Goal: Task Accomplishment & Management: Complete application form

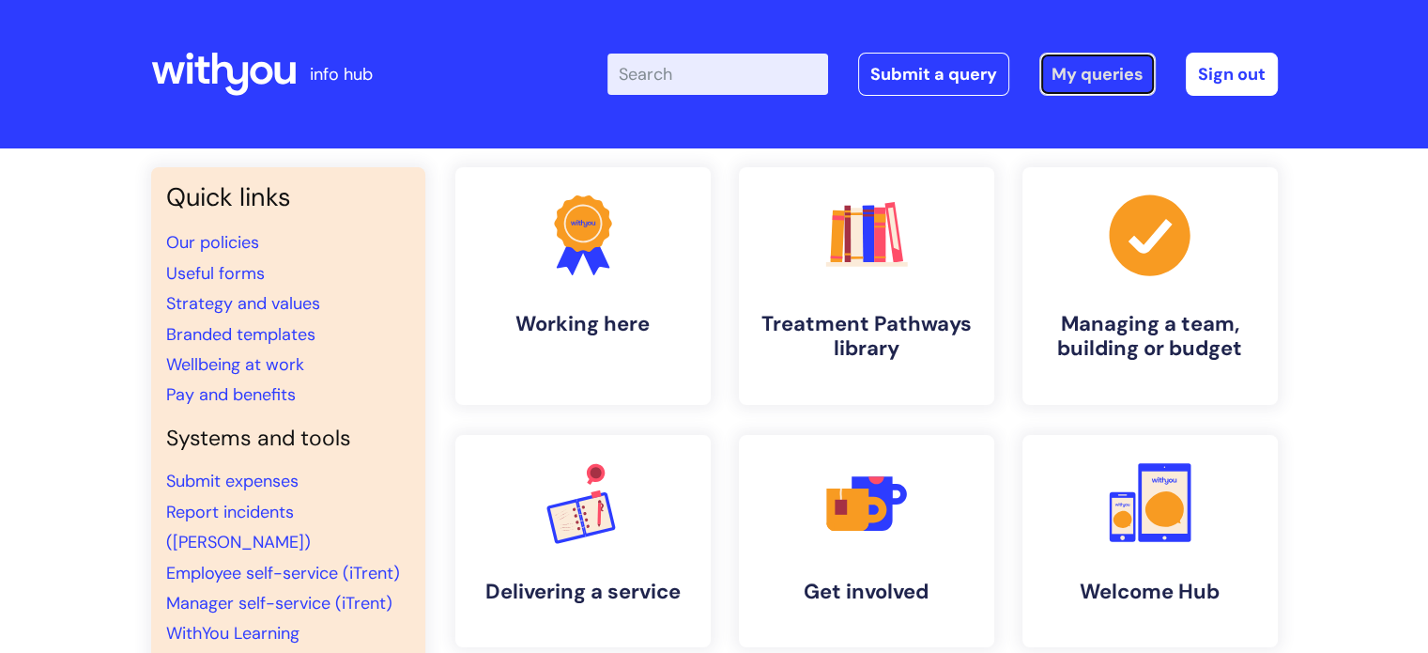
click at [1084, 86] on link "My queries" at bounding box center [1097, 74] width 116 height 43
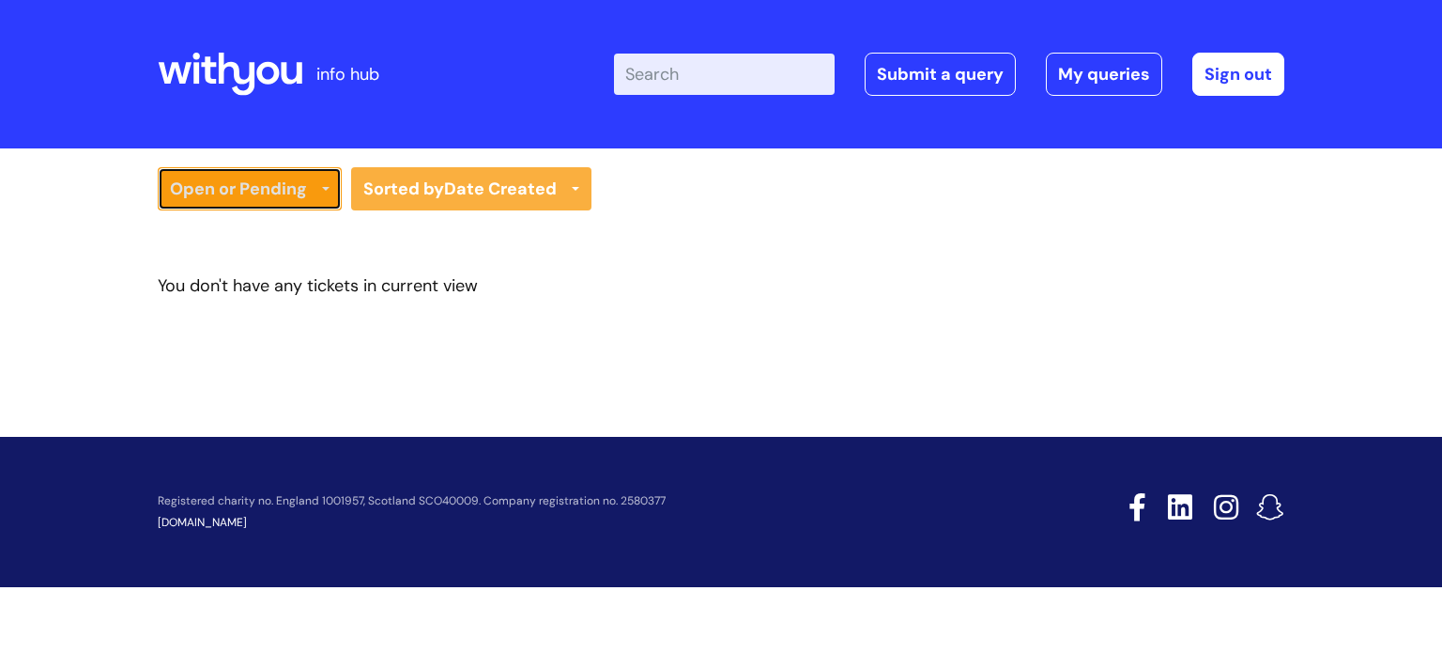
click at [282, 190] on link "Open or Pending" at bounding box center [250, 188] width 184 height 43
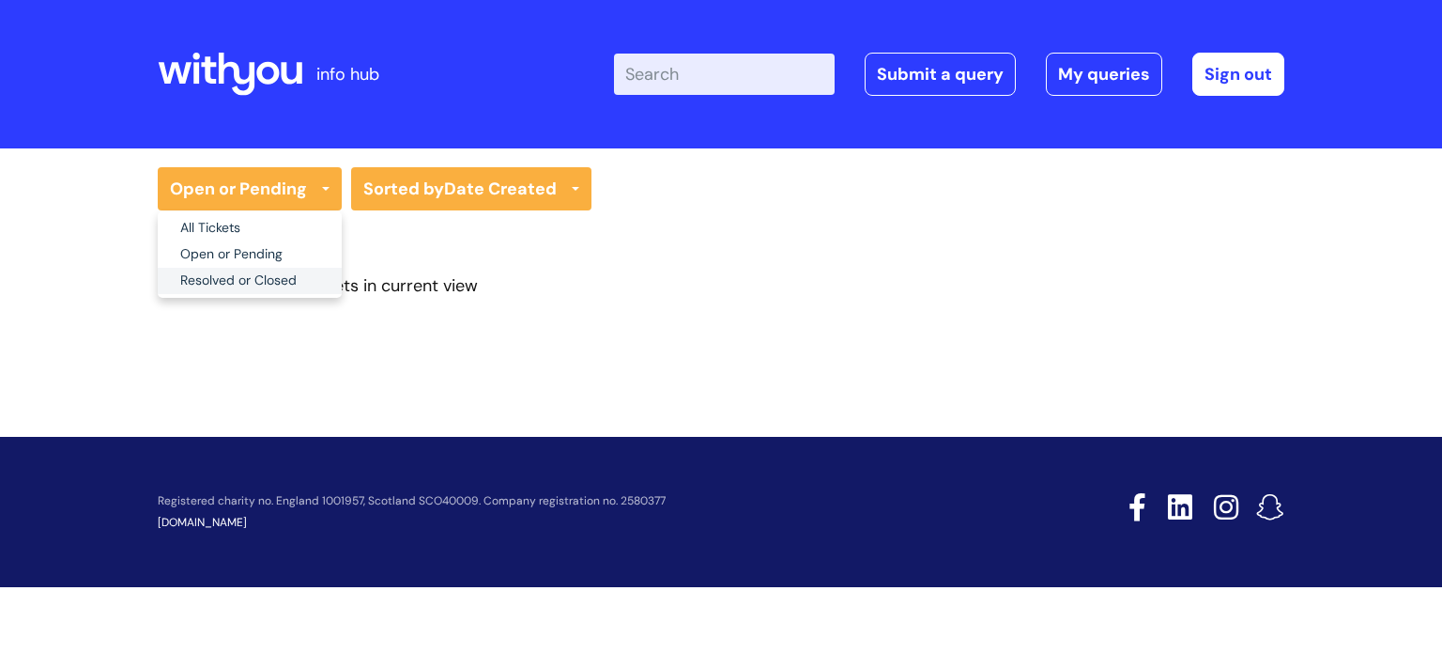
click at [261, 282] on link "Resolved or Closed" at bounding box center [250, 281] width 184 height 26
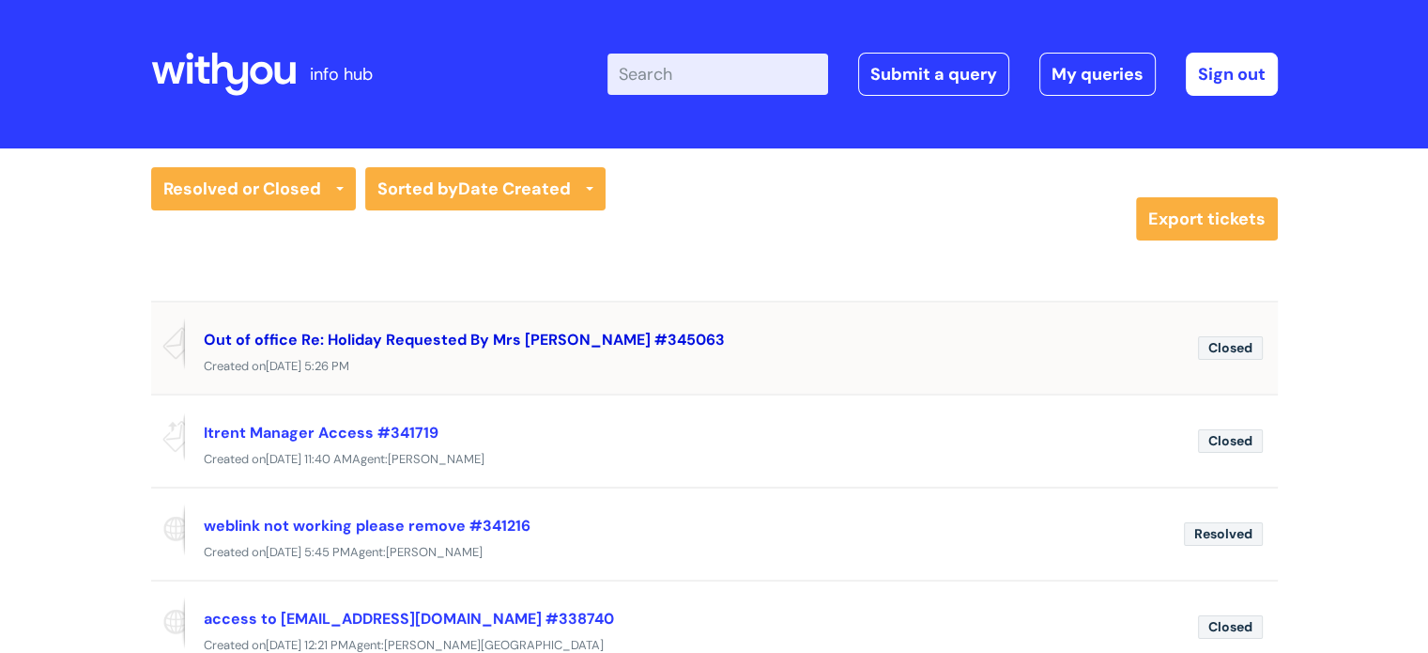
click at [436, 337] on link "Out of office Re: Holiday Requested By Mrs [PERSON_NAME] #345063" at bounding box center [464, 340] width 521 height 20
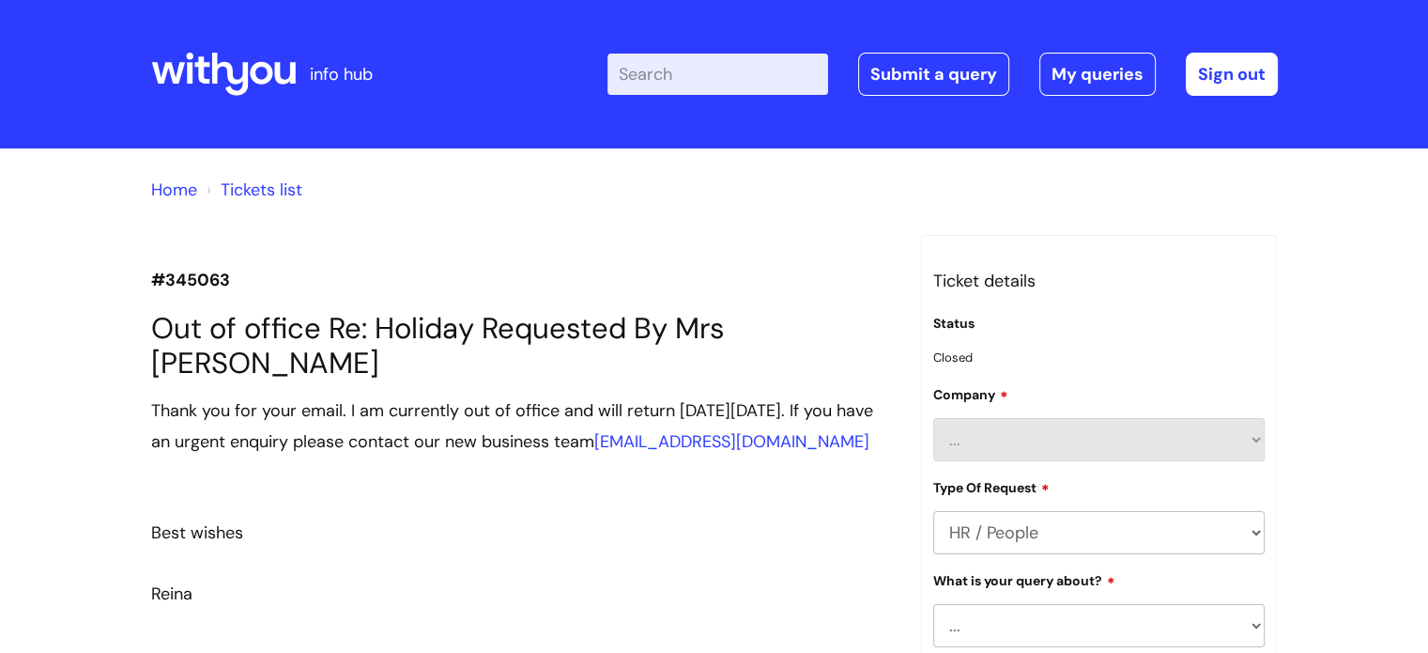
scroll to position [563, 0]
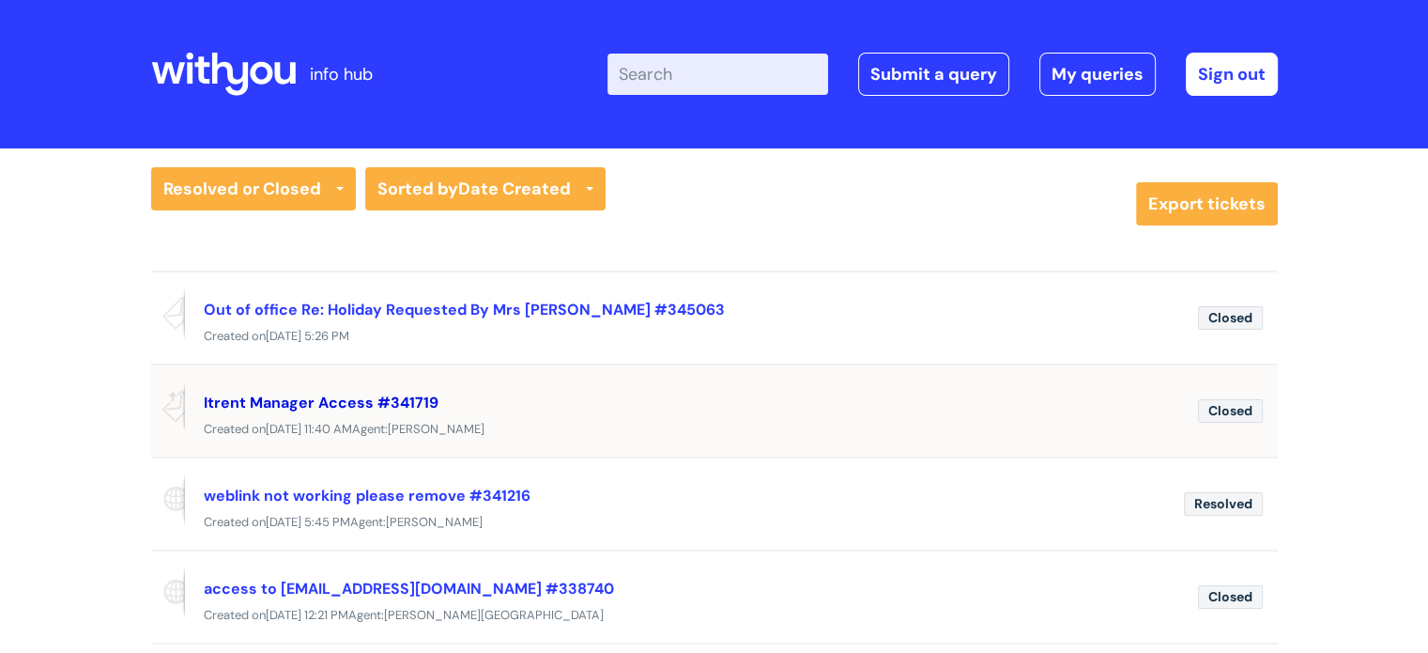
click at [306, 397] on link "Itrent Manager Access #341719" at bounding box center [321, 402] width 235 height 20
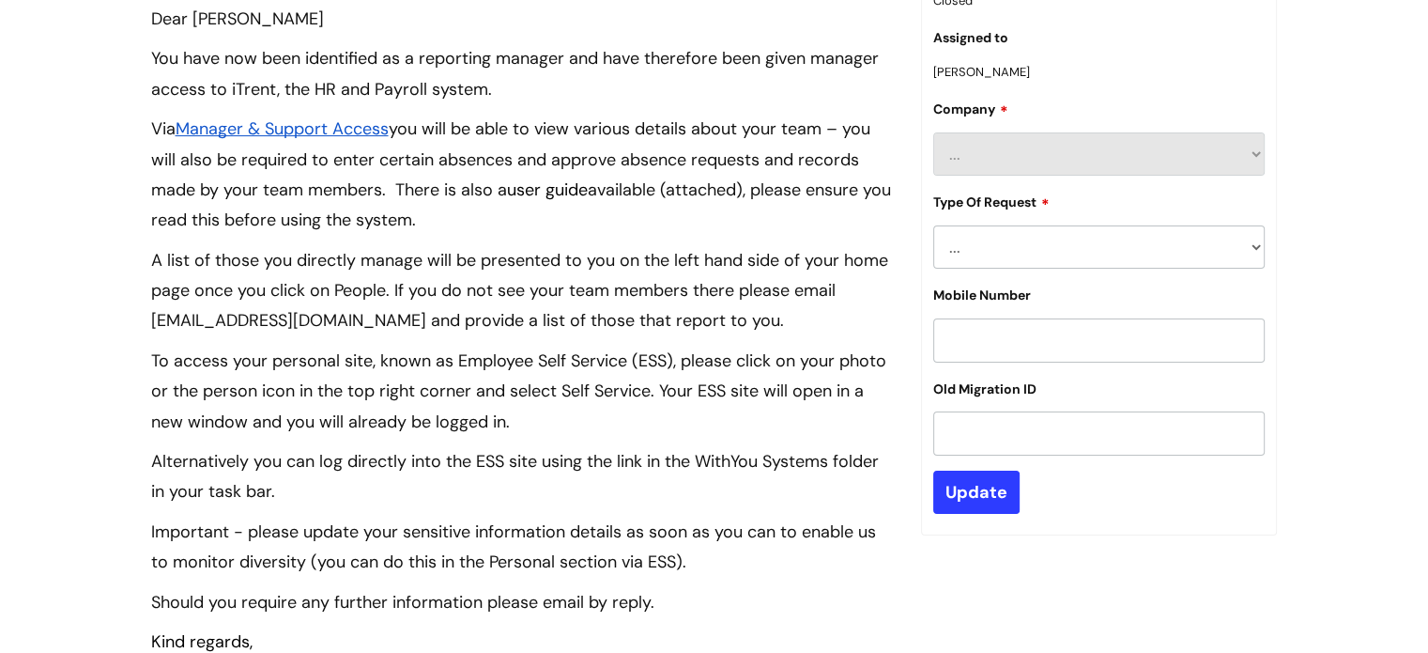
scroll to position [775, 0]
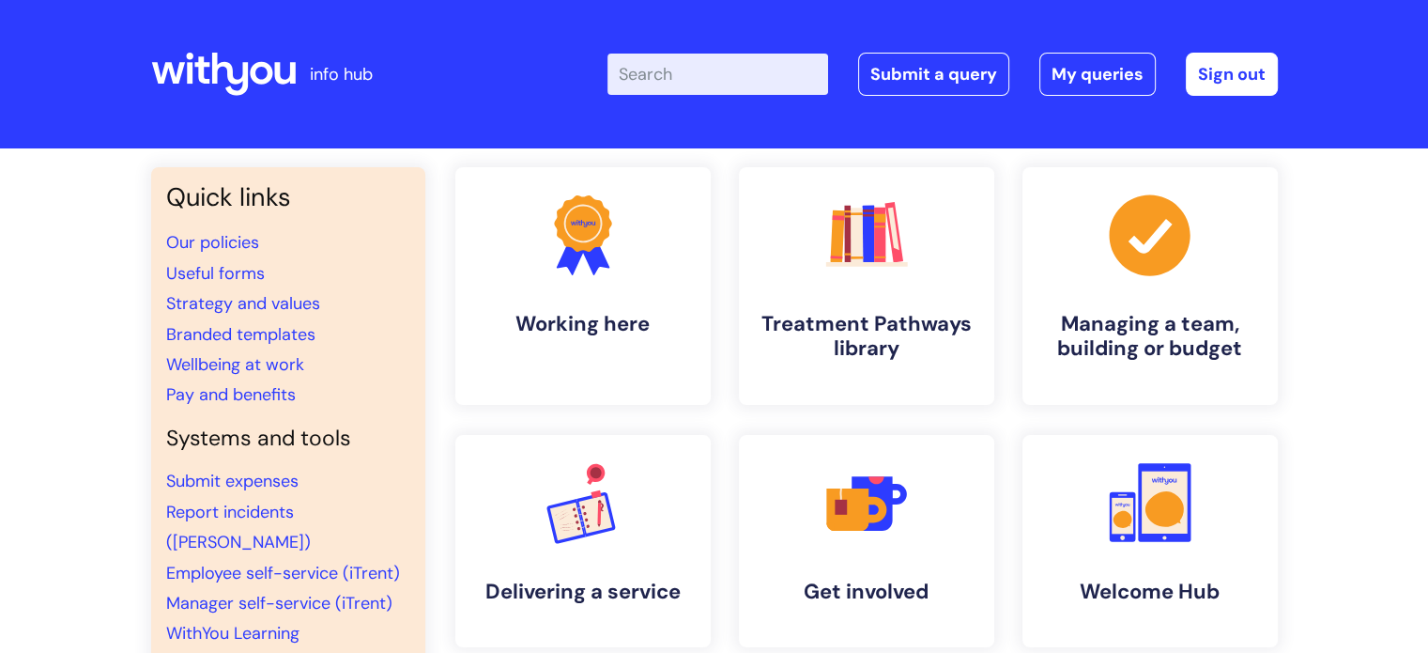
click at [898, 48] on div "Enter your search term here... Search Submit a query My queries Welcome Reina E…" at bounding box center [854, 74] width 847 height 111
click at [906, 78] on link "Submit a query" at bounding box center [933, 74] width 151 height 43
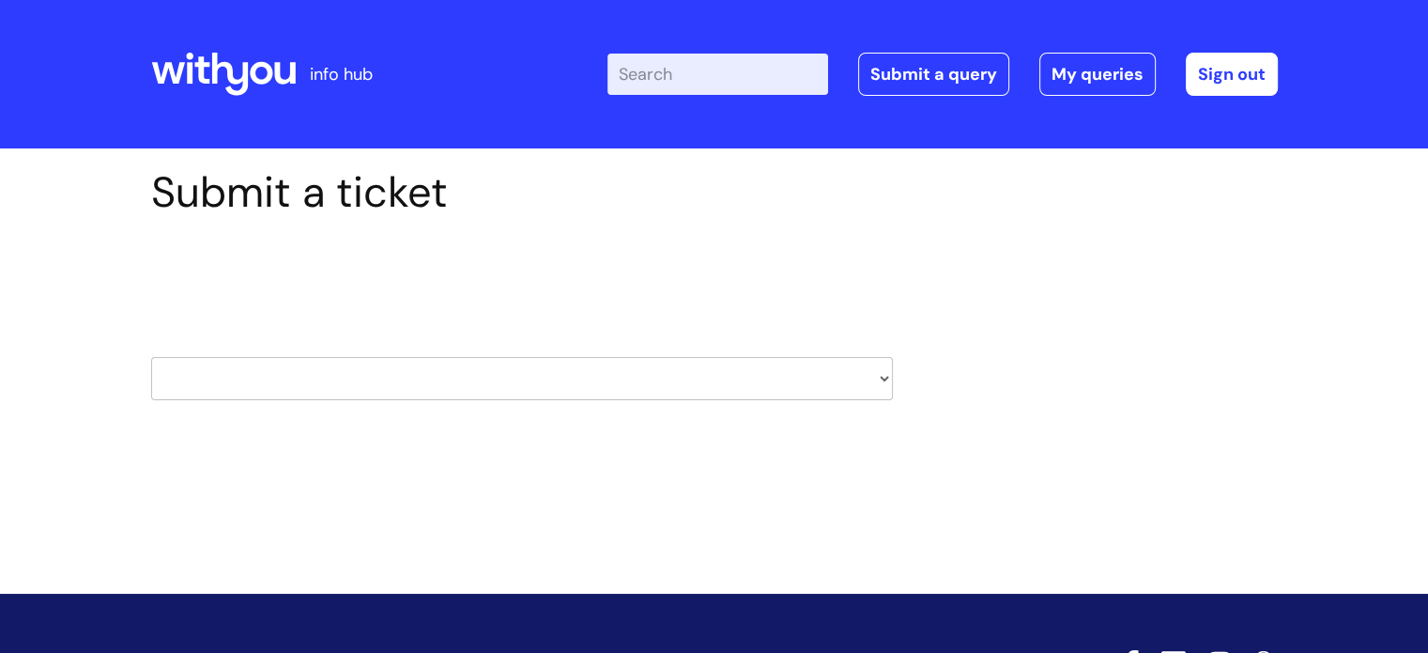
click at [828, 377] on select "HR / People IT and Support Clinical Drug Alerts Finance Accounts Data Support T…" at bounding box center [522, 378] width 742 height 43
select select "it_and_support"
click at [151, 357] on select "HR / People IT and Support Clinical Drug Alerts Finance Accounts Data Support T…" at bounding box center [522, 378] width 742 height 43
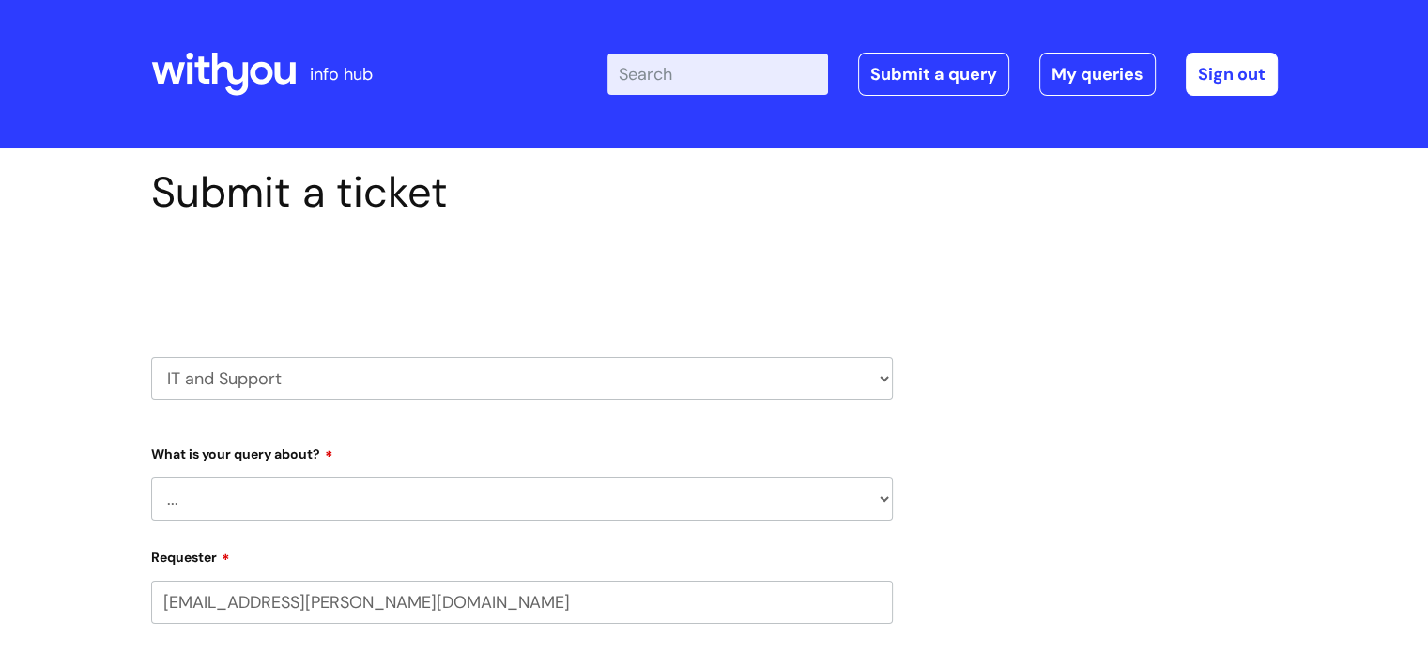
click at [352, 487] on select "... Mobile Phone Reset & MFA Accounts, Starters and Leavers IT Hardware issue I…" at bounding box center [522, 498] width 742 height 43
click at [833, 388] on select "HR / People IT and Support Clinical Drug Alerts Finance Accounts Data Support T…" at bounding box center [522, 378] width 742 height 43
drag, startPoint x: 1134, startPoint y: 250, endPoint x: 1107, endPoint y: 239, distance: 29.1
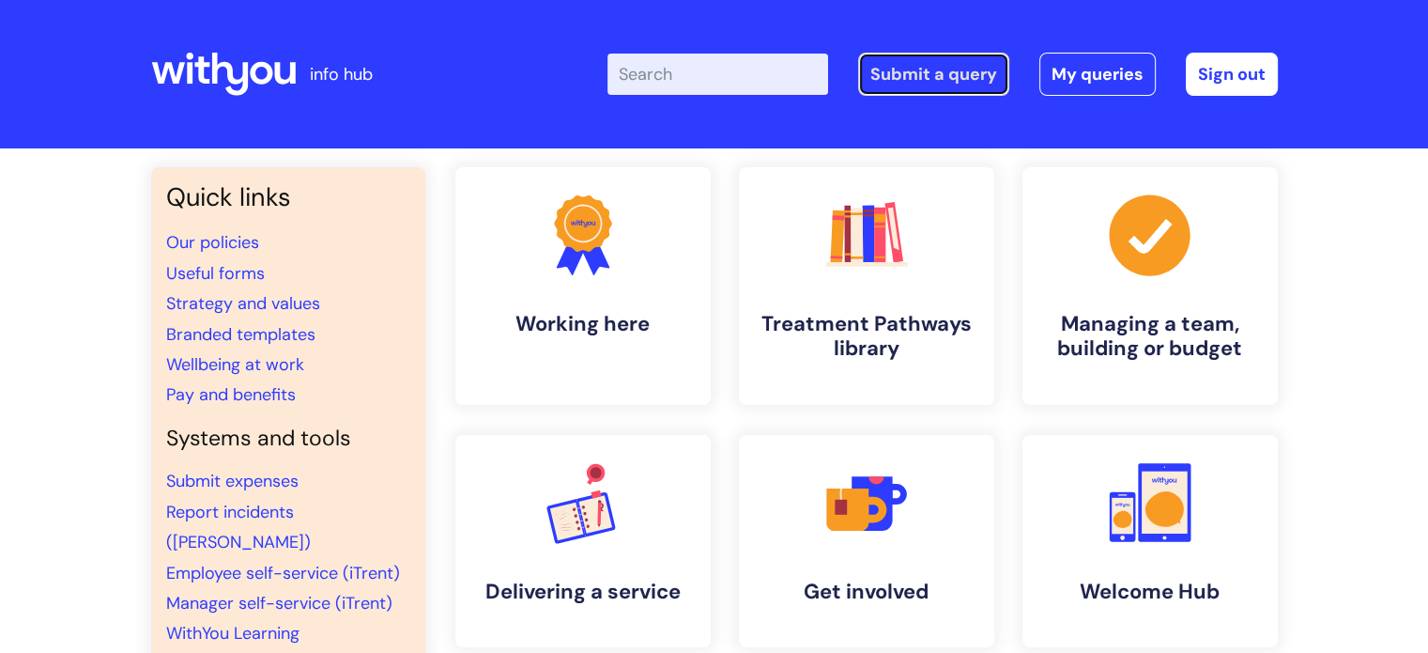
click at [945, 62] on link "Submit a query" at bounding box center [933, 74] width 151 height 43
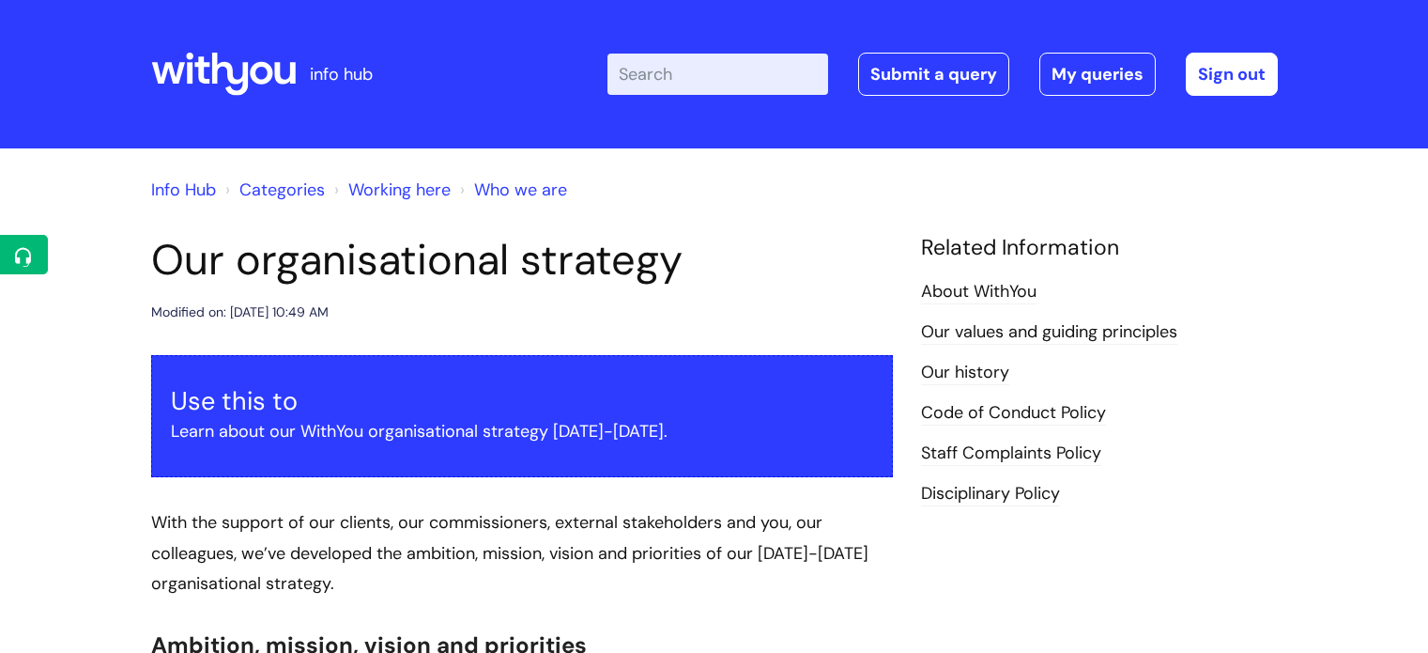
scroll to position [657, 0]
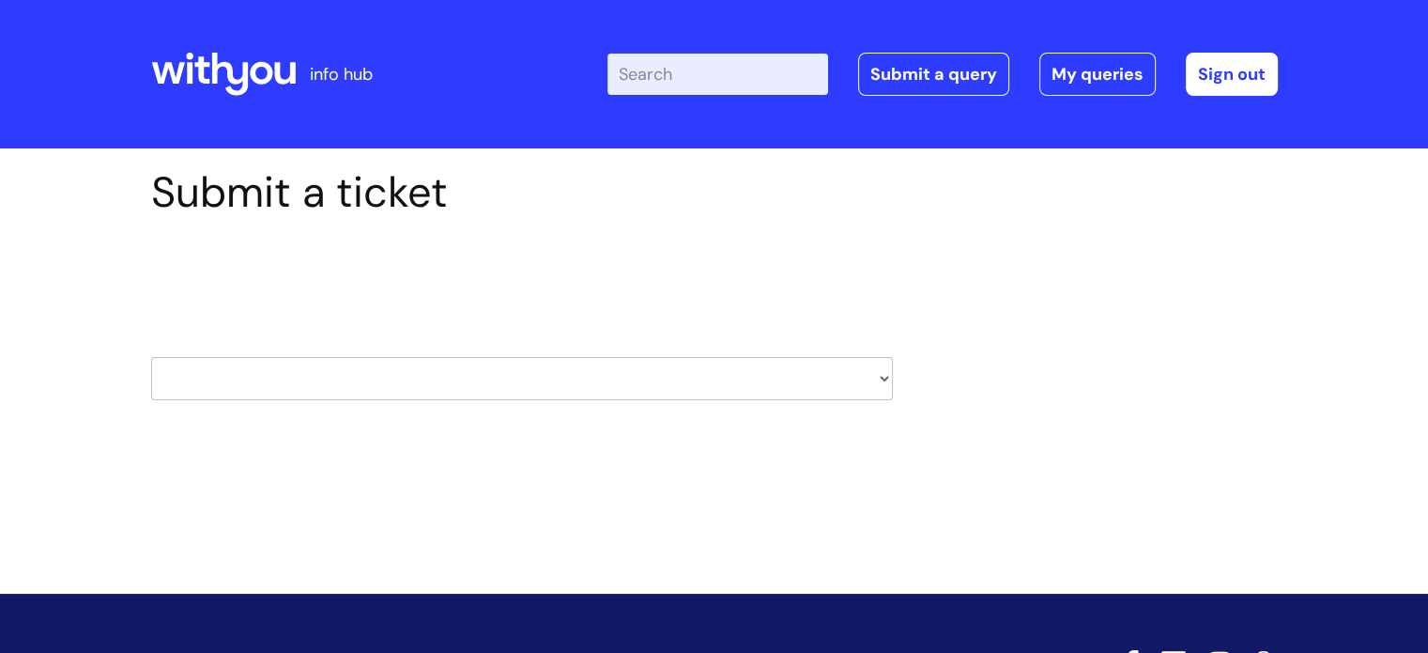
click at [680, 371] on select "HR / People IT and Support Clinical Drug Alerts Finance Accounts Data Support T…" at bounding box center [522, 378] width 742 height 43
select select "it_and_support"
click at [151, 357] on select "HR / People IT and Support Clinical Drug Alerts Finance Accounts Data Support T…" at bounding box center [522, 378] width 742 height 43
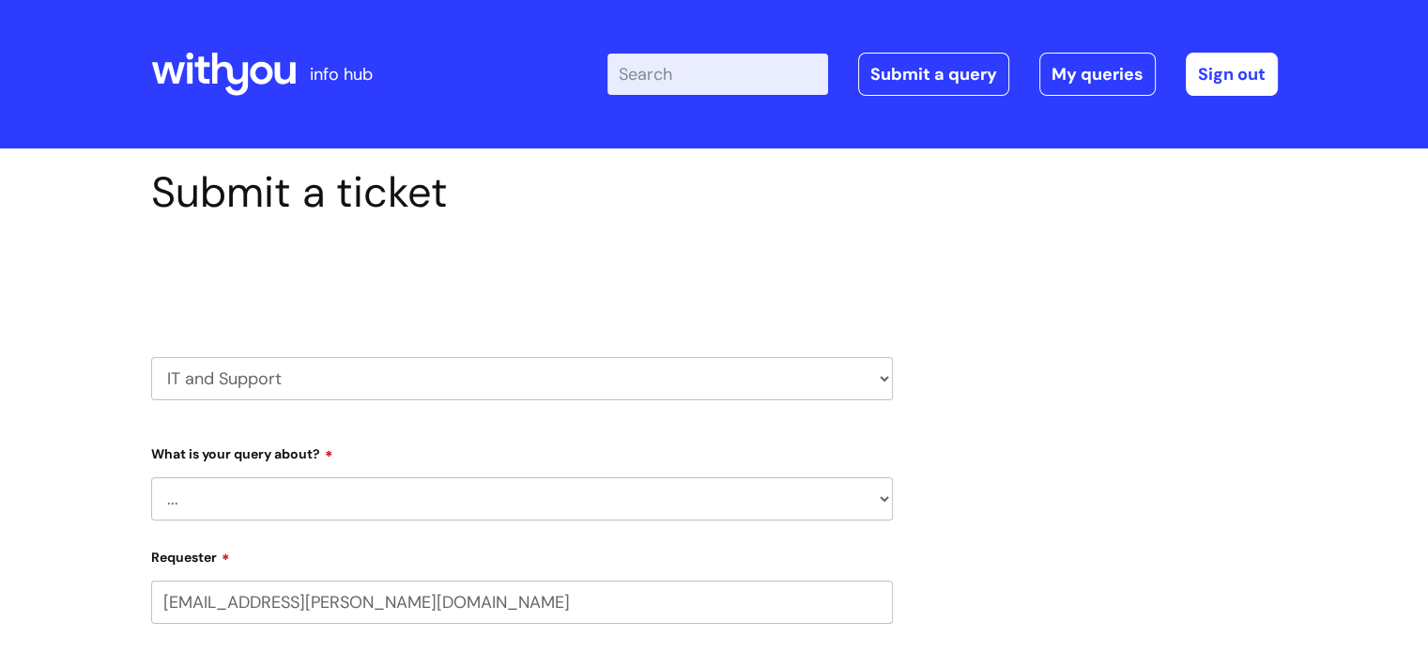
click at [538, 493] on select "... Mobile Phone Reset & MFA Accounts, Starters and Leavers IT Hardware issue I…" at bounding box center [522, 498] width 742 height 43
select select "Something Else"
click at [151, 477] on select "... Mobile Phone Reset & MFA Accounts, Starters and Leavers IT Hardware issue I…" at bounding box center [522, 498] width 742 height 43
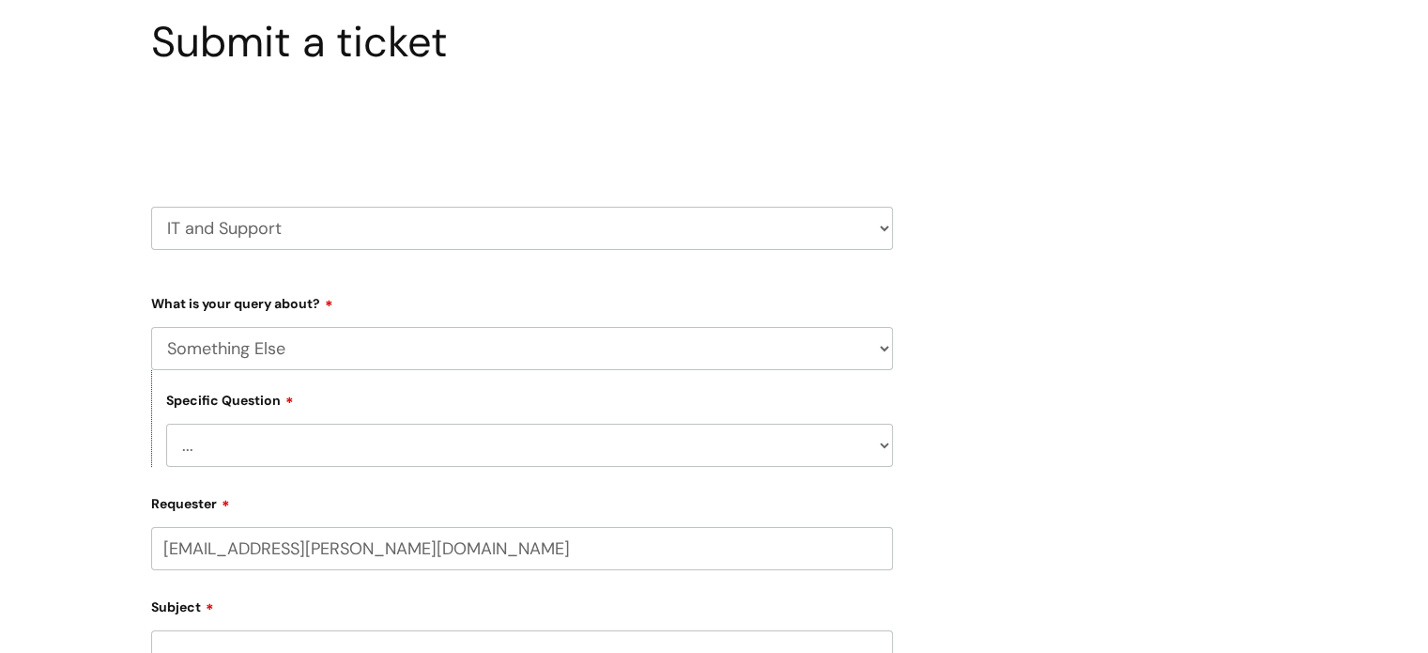
scroll to position [376, 0]
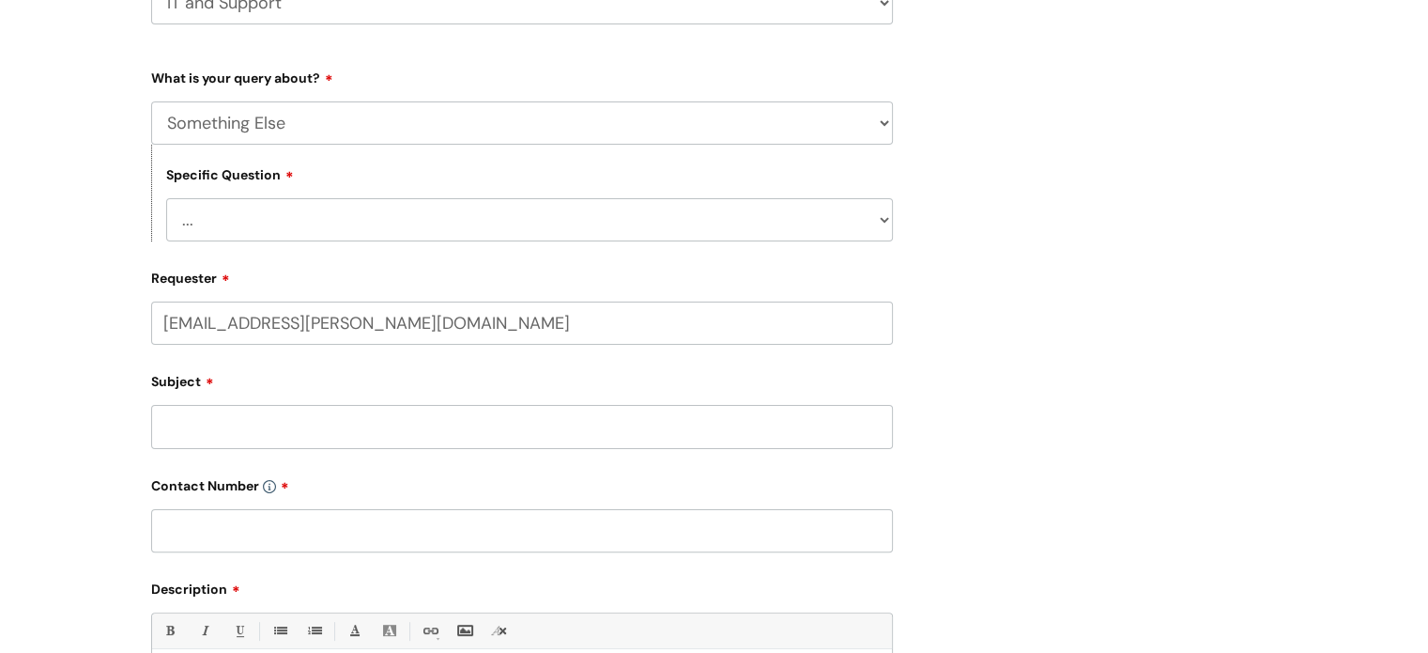
click at [606, 222] on select "... My problem is not listed" at bounding box center [529, 219] width 727 height 43
select select "My problem is not listed"
click at [166, 198] on select "... My problem is not listed" at bounding box center [529, 219] width 727 height 43
click at [507, 423] on input "Subject" at bounding box center [522, 426] width 742 height 43
type input "A"
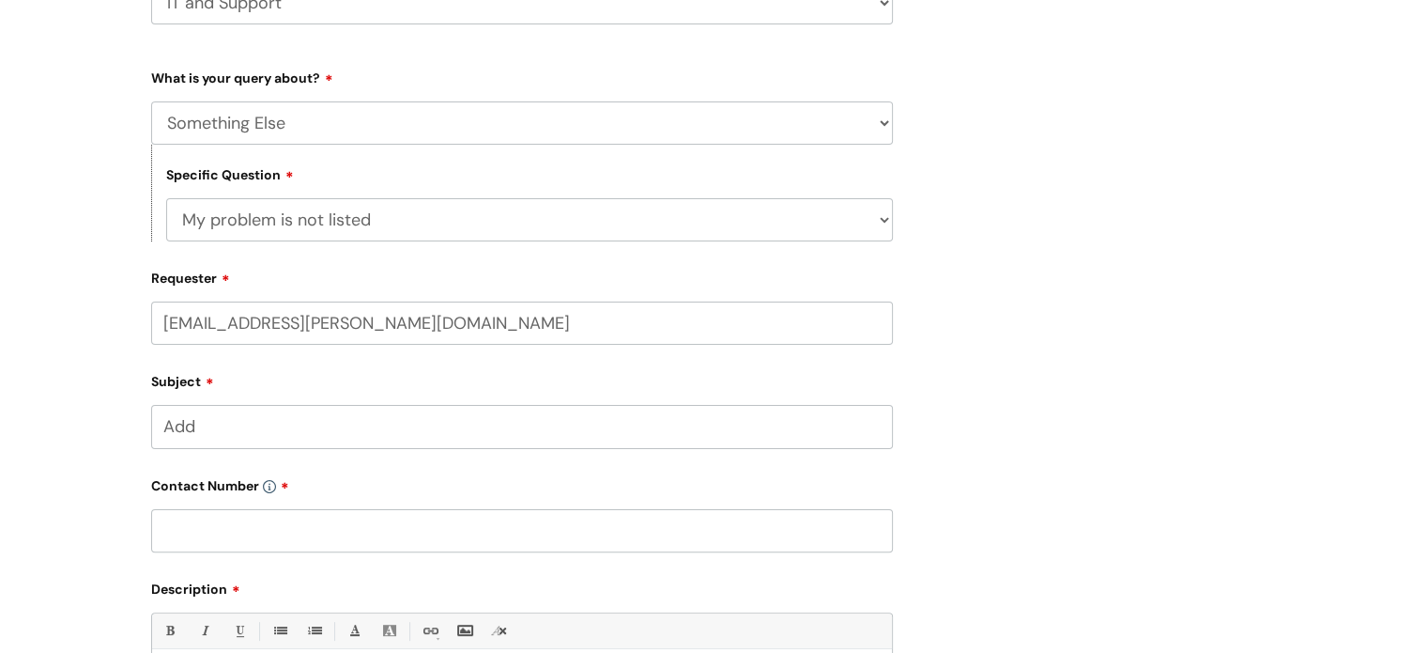
drag, startPoint x: 210, startPoint y: 432, endPoint x: 151, endPoint y: 411, distance: 62.7
click at [139, 426] on div "Submit a ticket Select issue type HR / People IT and Support Clinical Drug Aler…" at bounding box center [522, 380] width 770 height 1176
type input "Access needed for fundraising inbox"
click at [203, 525] on input "text" at bounding box center [522, 530] width 742 height 43
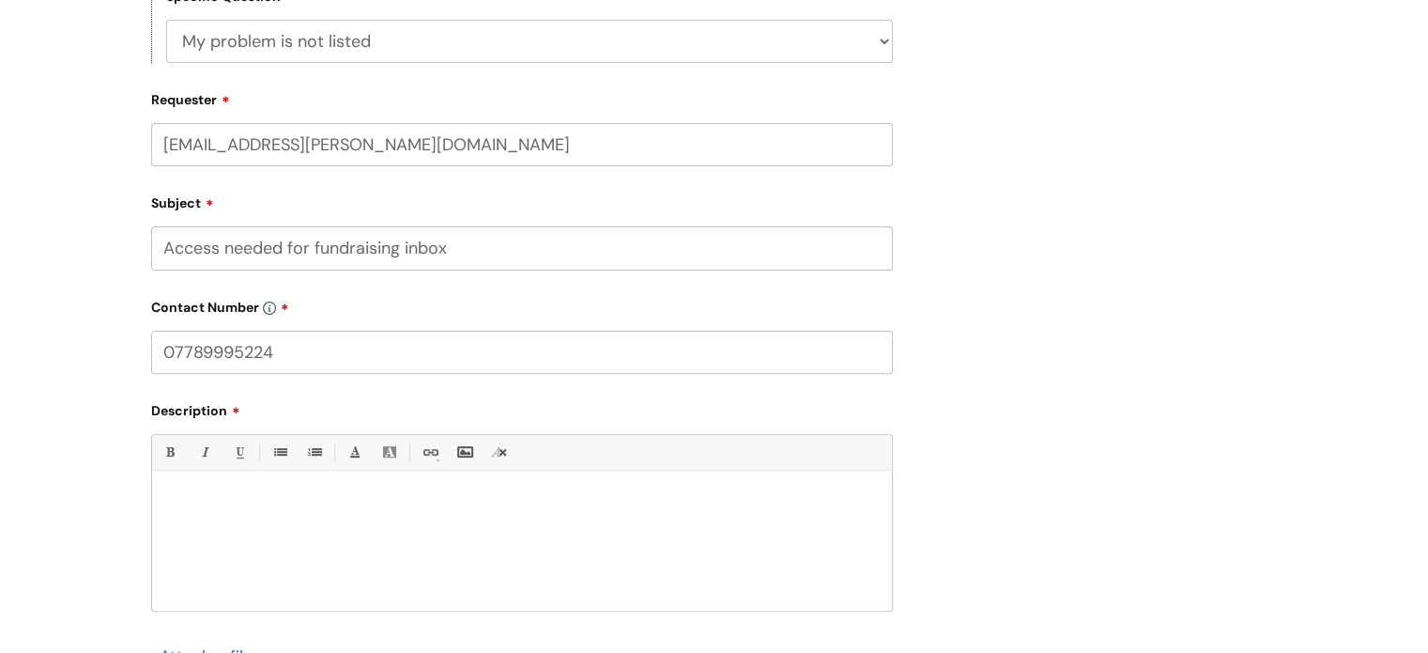
scroll to position [657, 0]
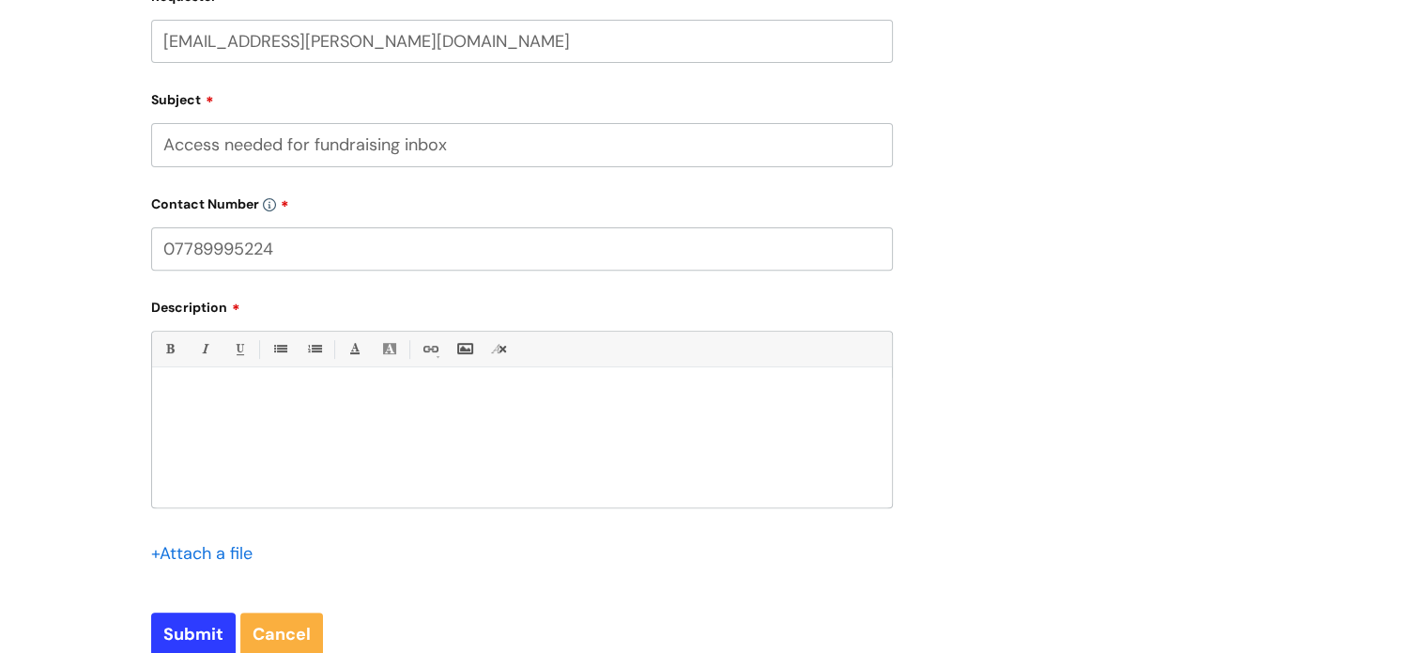
type input "07789995224"
click at [238, 421] on div at bounding box center [522, 442] width 740 height 130
drag, startPoint x: 456, startPoint y: 146, endPoint x: 405, endPoint y: 148, distance: 51.7
click at [405, 148] on input "Access needed for fundraising inbox" at bounding box center [522, 144] width 742 height 43
click at [404, 148] on input "Access needed for fundraising inbox" at bounding box center [522, 144] width 742 height 43
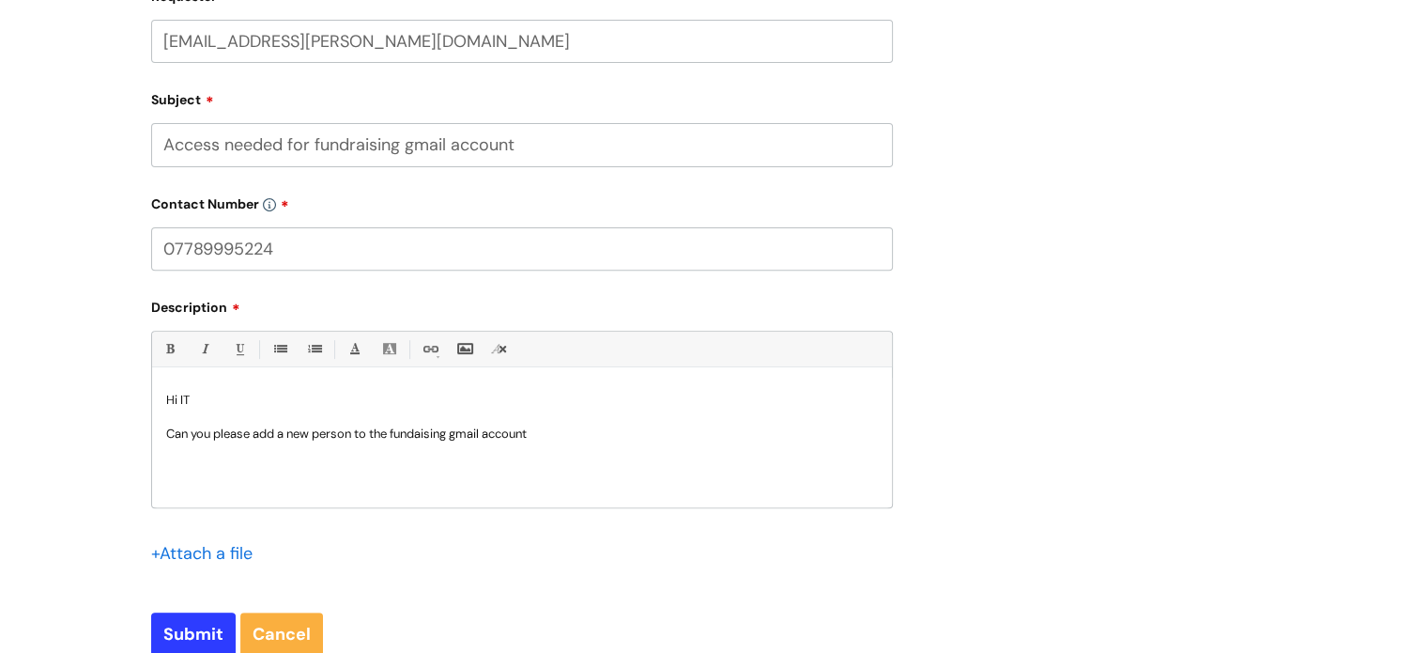
type input "Access needed for fundraising gmail account"
click at [547, 428] on p "Can you please add a new person to the fundaising gmail account" at bounding box center [522, 433] width 712 height 17
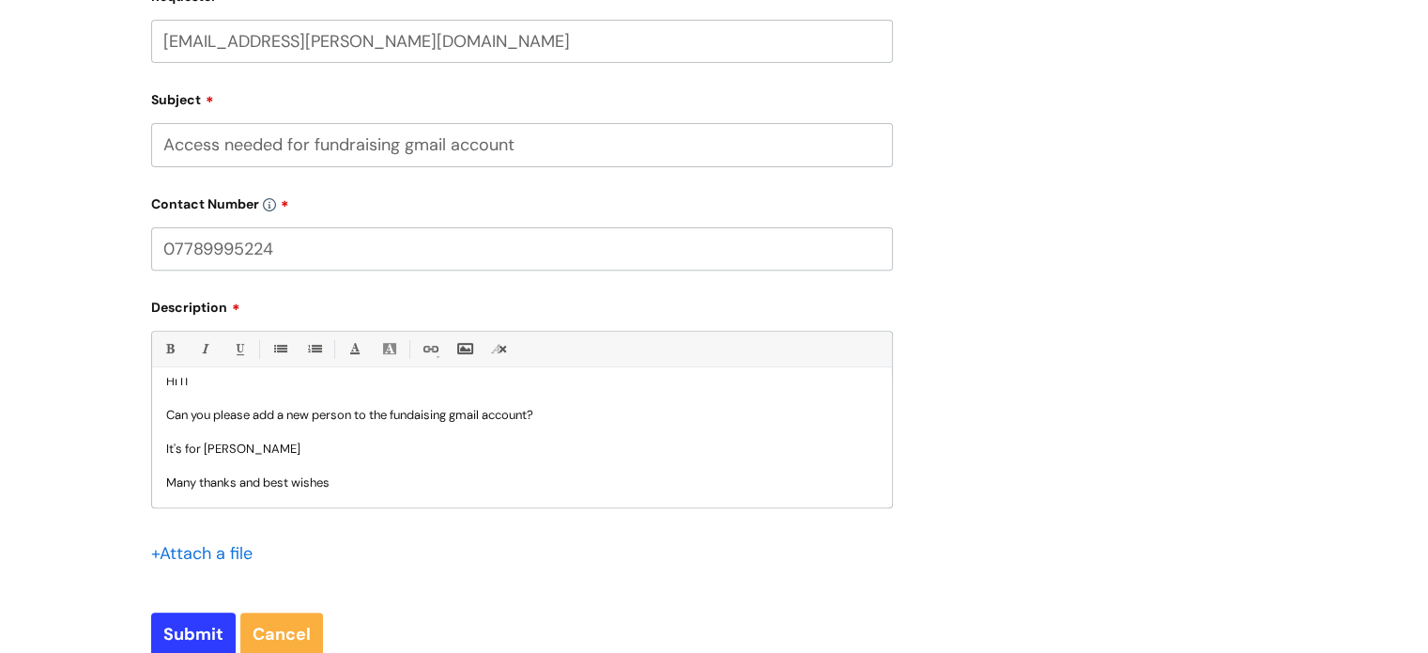
scroll to position [36, 0]
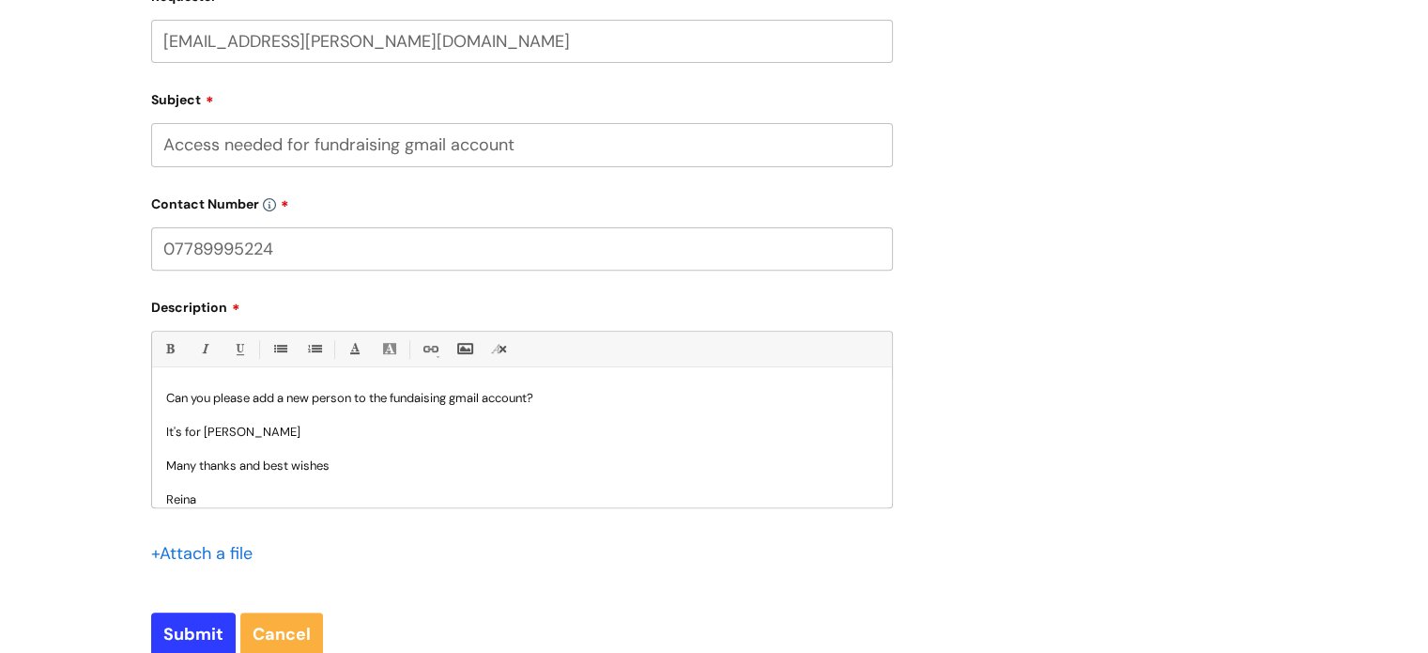
click at [444, 465] on p "Many thanks and best wishes" at bounding box center [522, 465] width 712 height 17
click at [181, 630] on input "Submit" at bounding box center [193, 633] width 85 height 43
type input "Please Wait..."
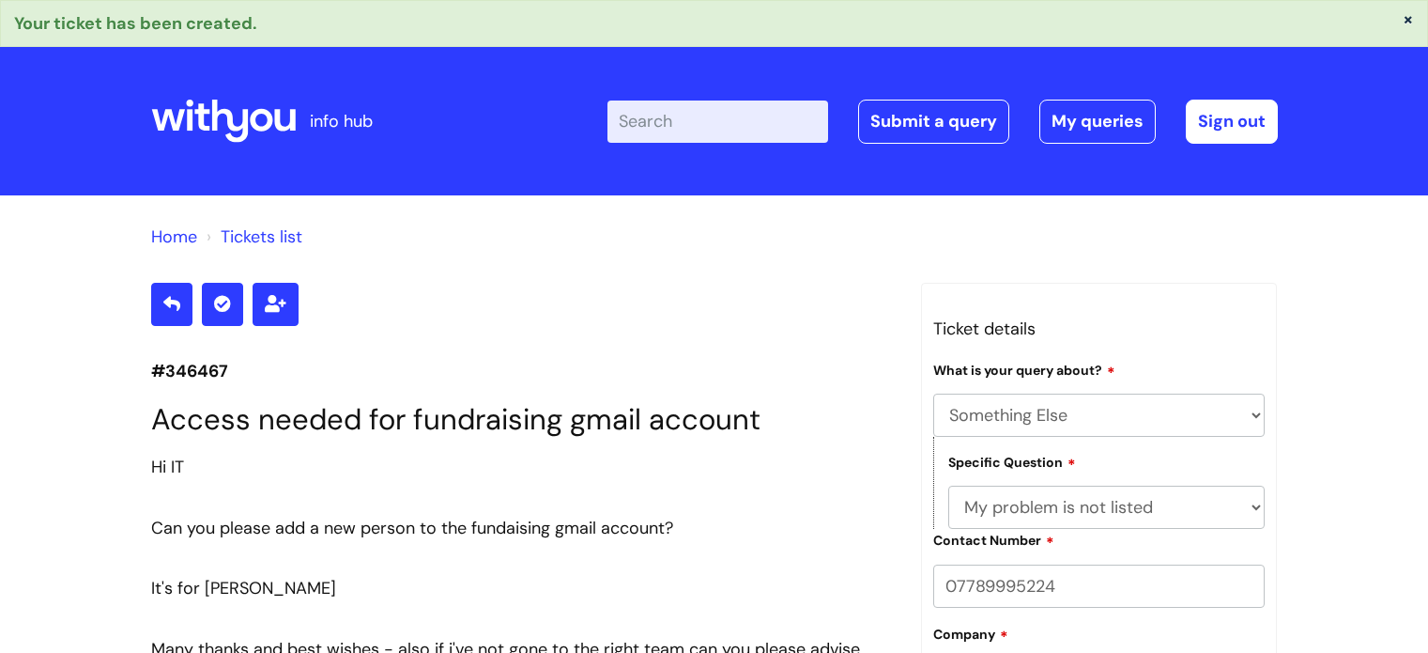
select select "Something Else"
select select "My problem is not listed"
